Goal: Task Accomplishment & Management: Manage account settings

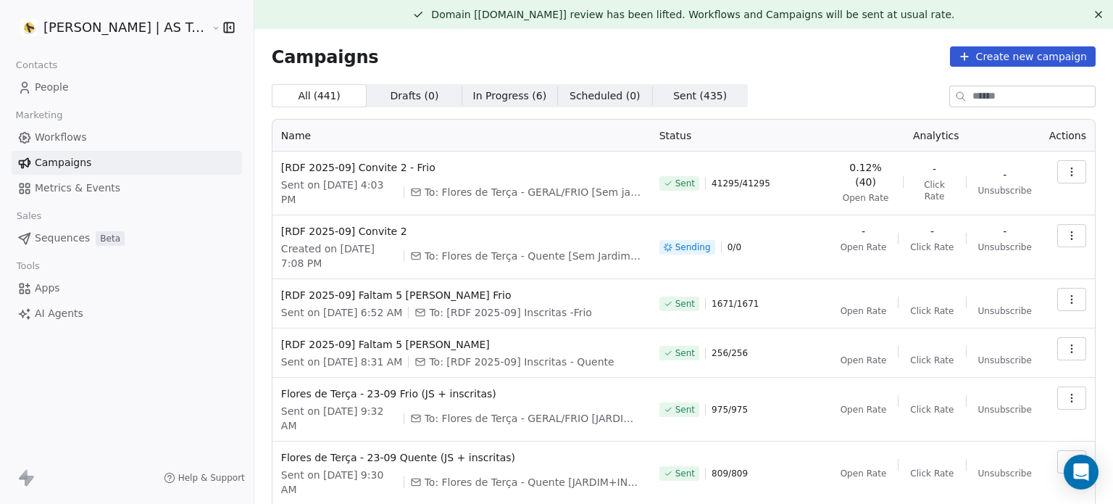
click at [1066, 236] on icon "button" at bounding box center [1072, 236] width 12 height 12
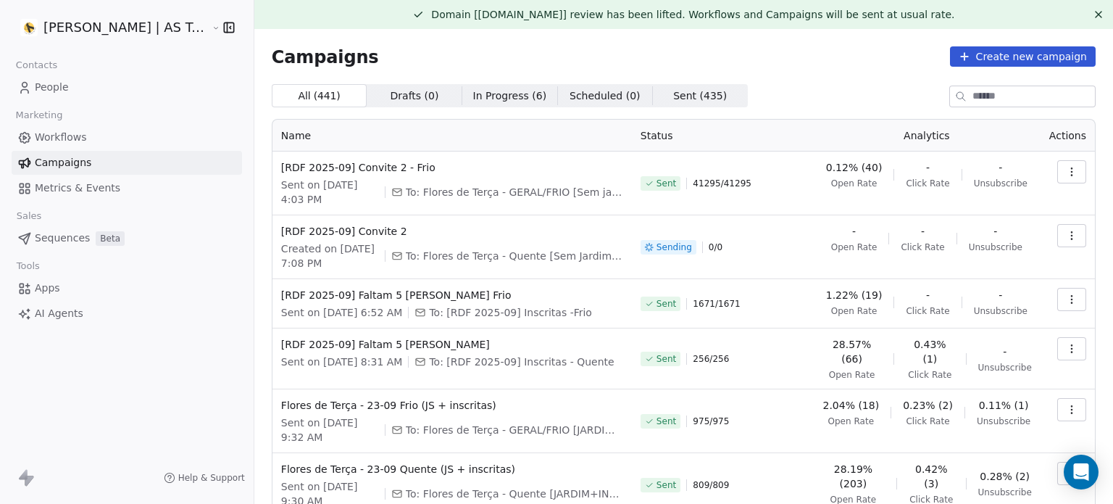
click at [855, 291] on html "Amanda Schultz | AS Treinamentos Contacts People Marketing Workflows Campaigns …" at bounding box center [556, 252] width 1113 height 504
click at [657, 252] on div "Sending" at bounding box center [668, 247] width 47 height 12
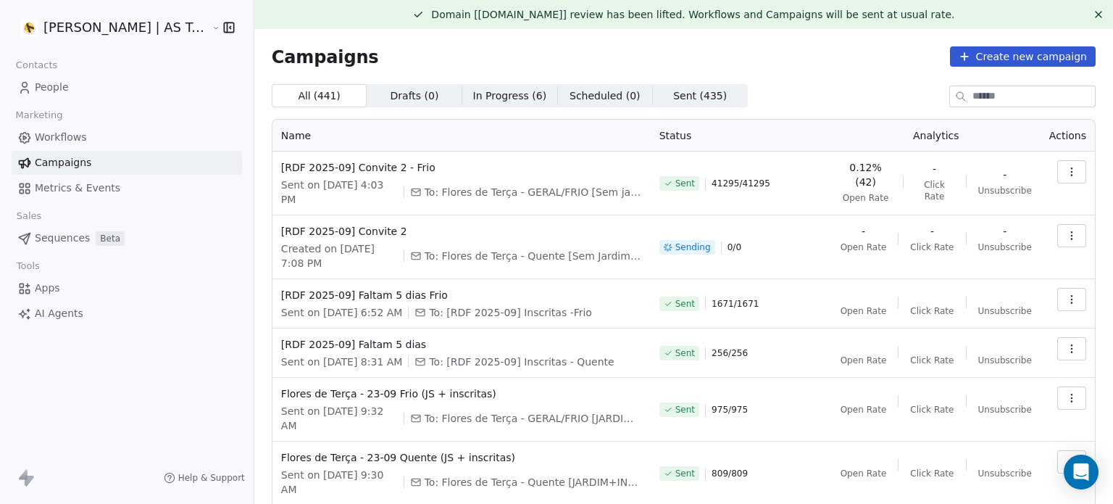
click at [896, 244] on div "- Open Rate - Click Rate - Unsubscribe" at bounding box center [936, 238] width 191 height 29
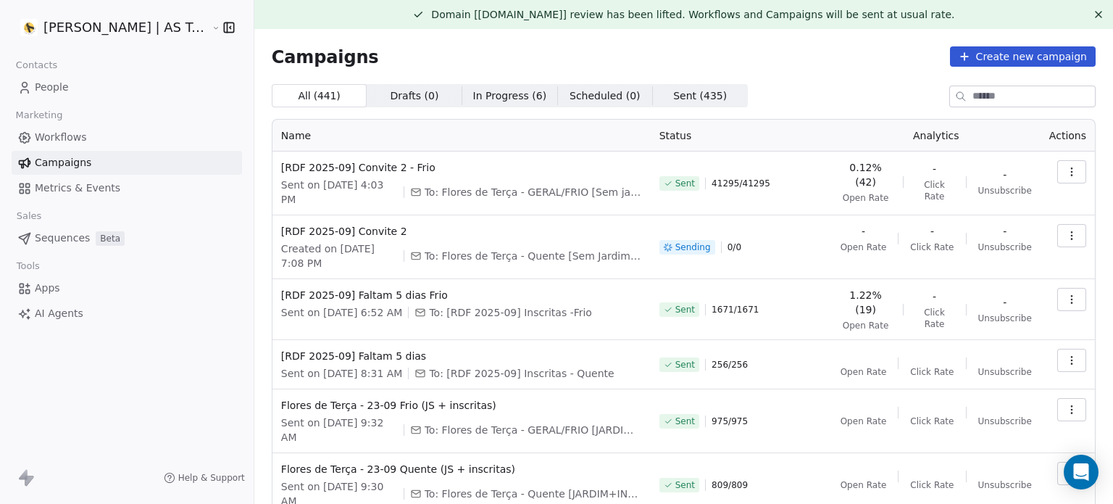
click at [1058, 230] on button "button" at bounding box center [1072, 235] width 29 height 23
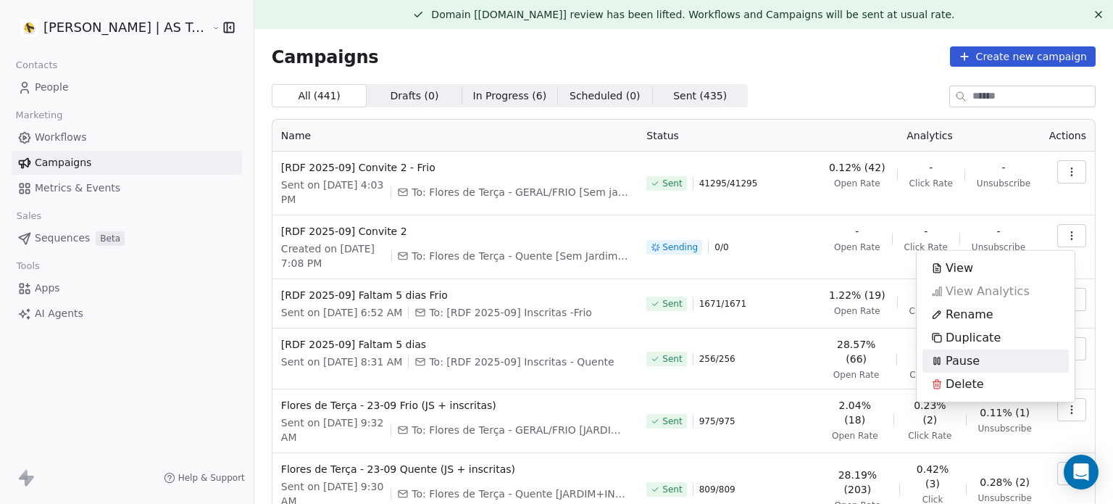
click at [1021, 362] on div "Pause" at bounding box center [996, 360] width 146 height 23
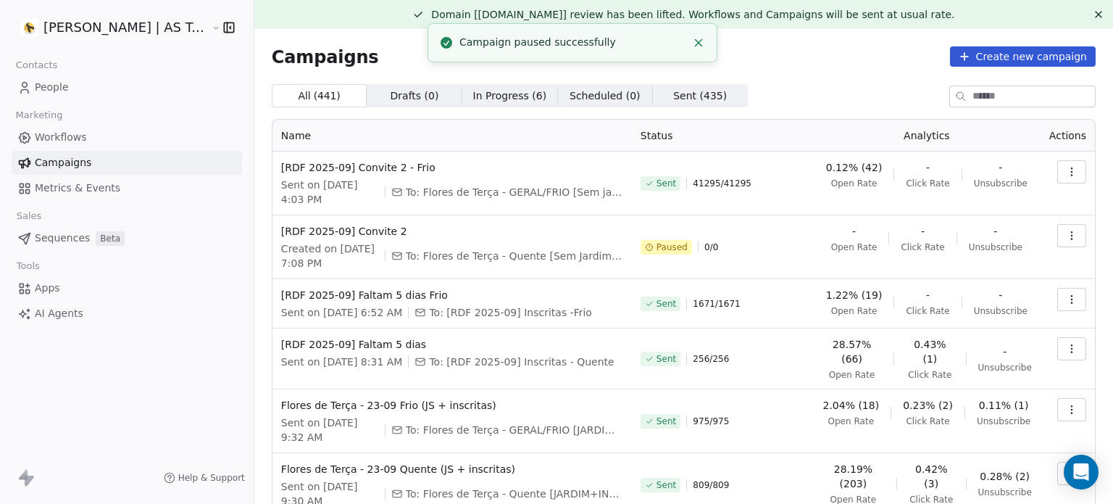
click at [702, 44] on icon "Close toast" at bounding box center [698, 42] width 13 height 13
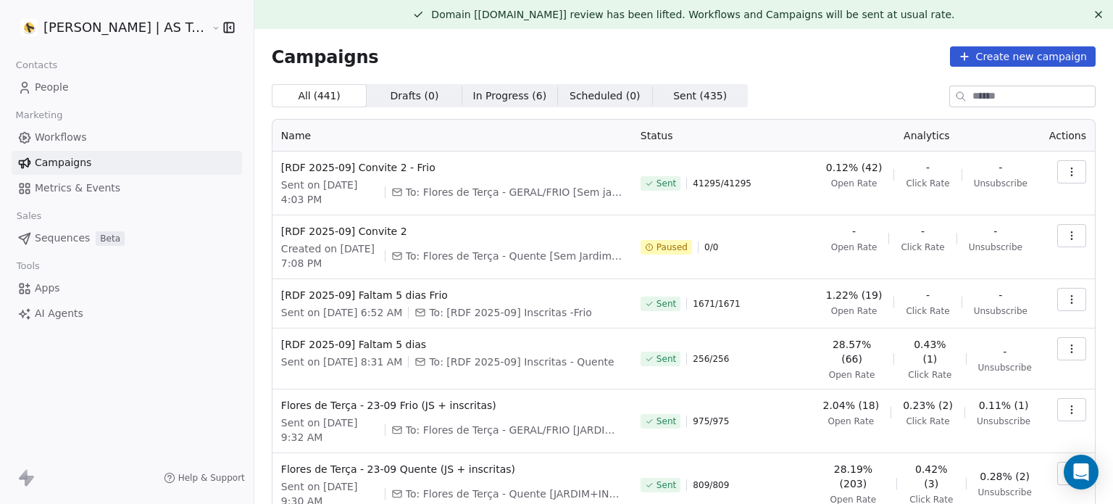
click at [1066, 240] on icon "button" at bounding box center [1072, 236] width 12 height 12
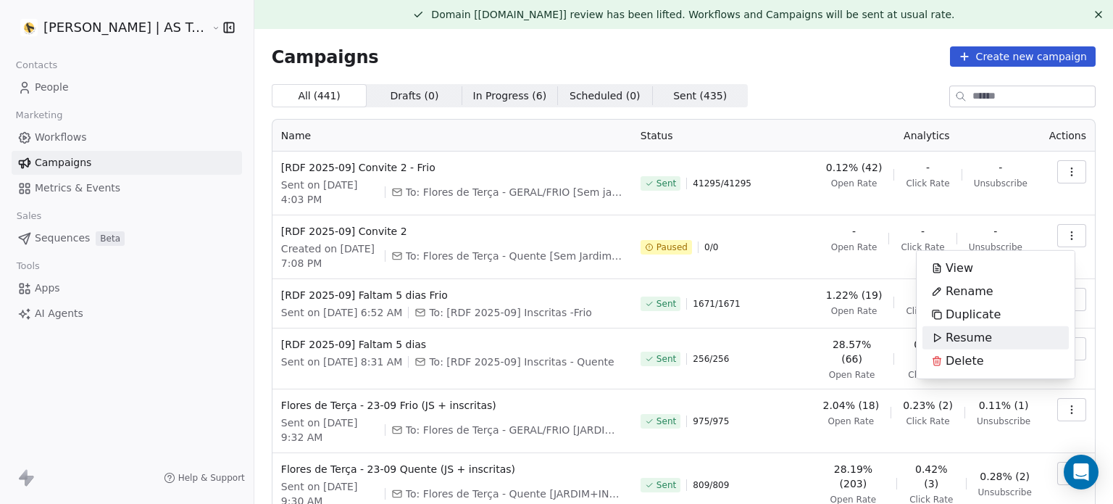
click at [947, 331] on span "Resume" at bounding box center [969, 337] width 46 height 17
